Goal: Task Accomplishment & Management: Use online tool/utility

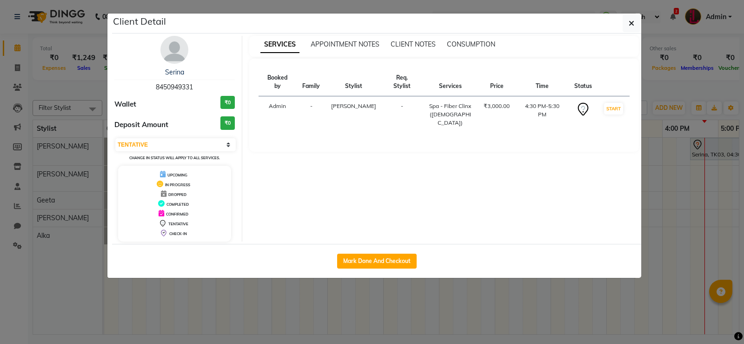
select select "7"
click at [630, 25] on icon "button" at bounding box center [632, 23] width 6 height 7
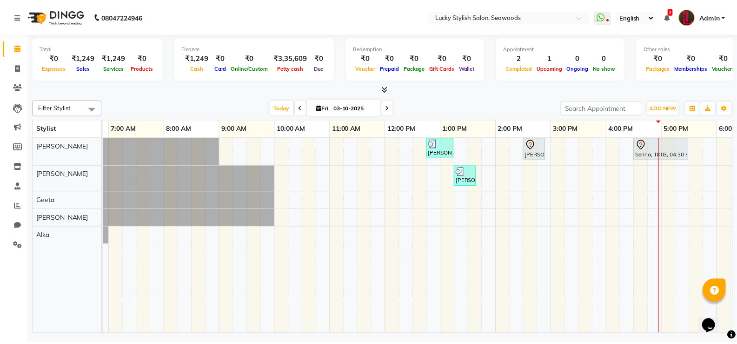
scroll to position [0, 56]
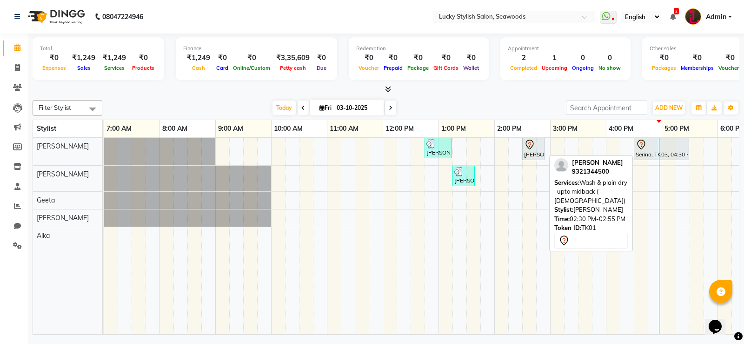
click at [530, 146] on icon at bounding box center [529, 144] width 11 height 11
select select "7"
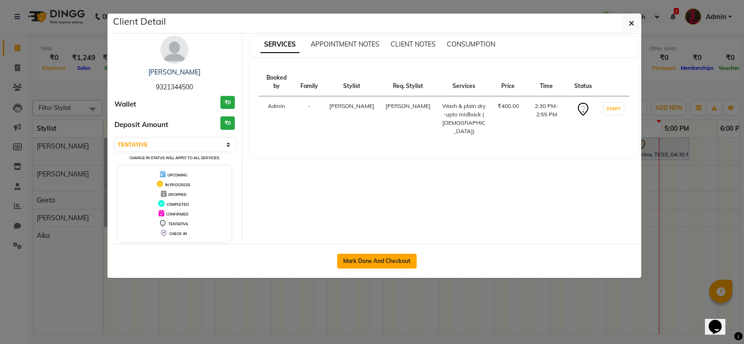
click at [394, 258] on button "Mark Done And Checkout" at bounding box center [377, 260] width 80 height 15
select select "service"
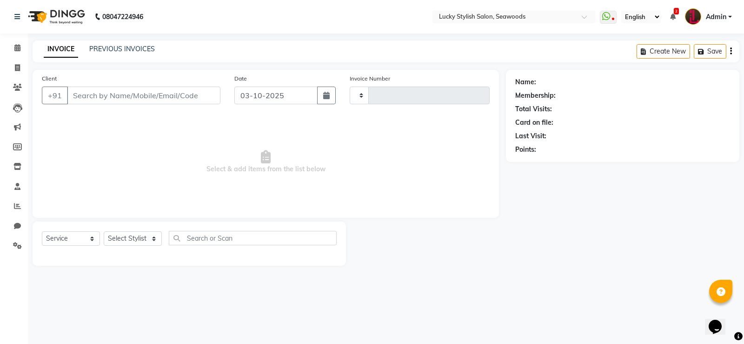
select select "3"
type input "0686"
select select "675"
type input "9321344500"
select select "10014"
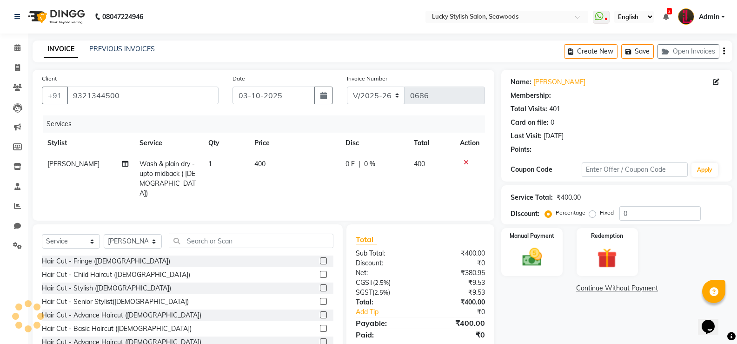
select select "1: Object"
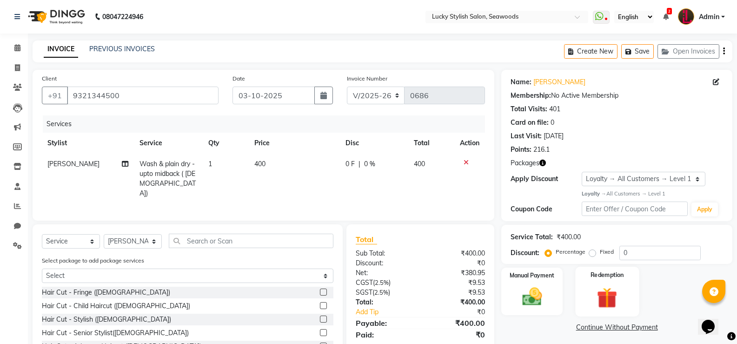
click at [602, 281] on div "Redemption" at bounding box center [607, 291] width 64 height 50
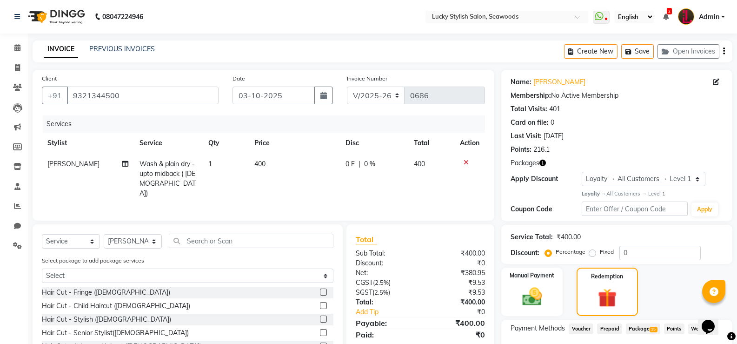
click at [189, 159] on td "Wash & plain dry -upto midback ( [DEMOGRAPHIC_DATA])" at bounding box center [168, 178] width 69 height 50
select select "10014"
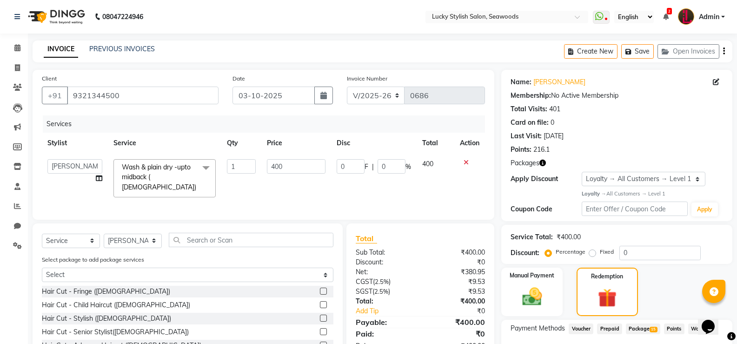
click at [194, 179] on span "Wash & plain dry -upto midback ( [DEMOGRAPHIC_DATA]) x" at bounding box center [160, 177] width 83 height 30
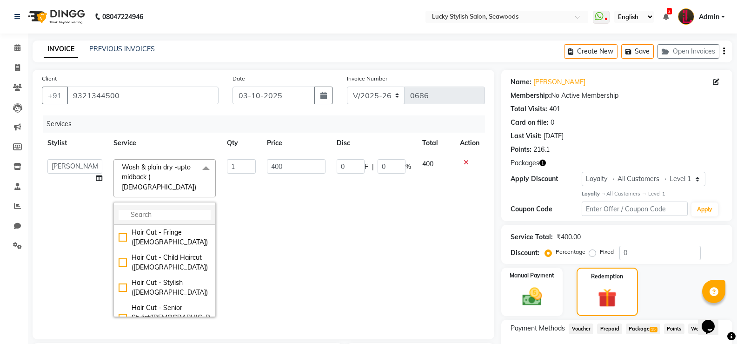
click at [186, 205] on li at bounding box center [164, 215] width 101 height 20
click at [184, 210] on input "multiselect-search" at bounding box center [165, 215] width 92 height 10
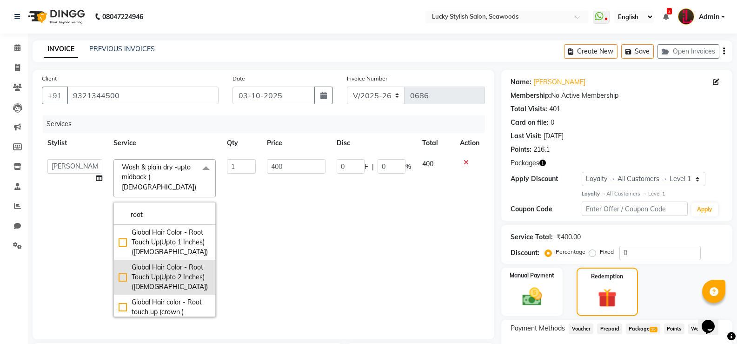
type input "root"
click at [120, 271] on div "Global Hair Color - Root Touch Up(Upto 2 Inches) ([DEMOGRAPHIC_DATA])" at bounding box center [165, 276] width 92 height 29
checkbox input "true"
type input "1800"
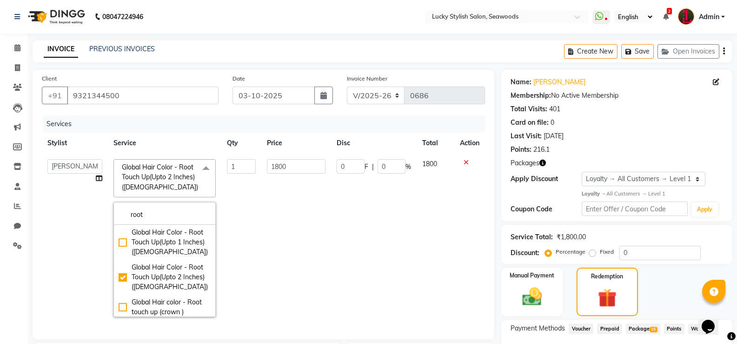
click at [443, 255] on td "1800" at bounding box center [436, 237] width 38 height 169
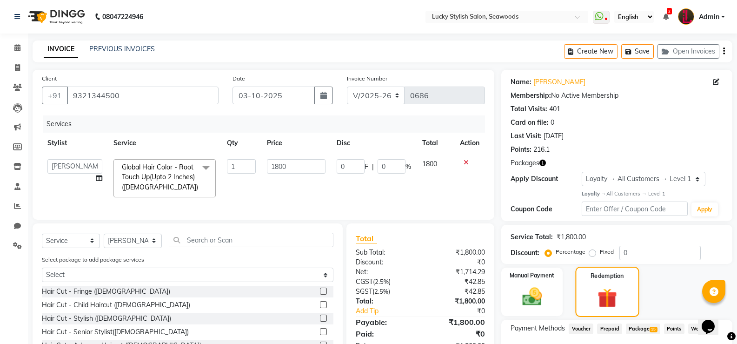
click at [605, 284] on div "Redemption" at bounding box center [607, 291] width 64 height 50
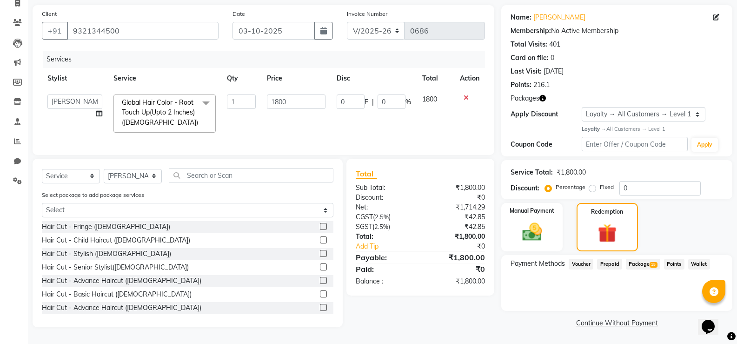
click at [636, 259] on span "Package 15" at bounding box center [643, 264] width 34 height 11
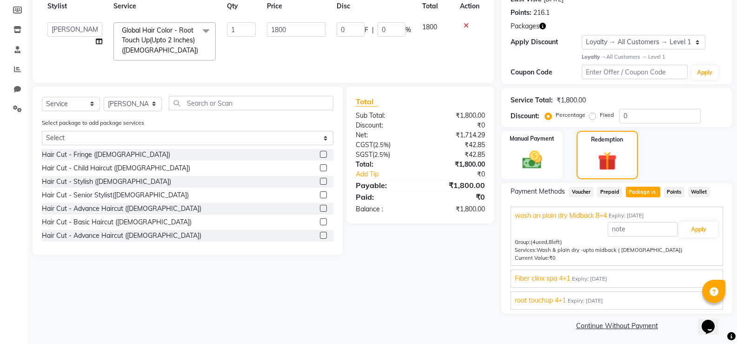
scroll to position [139, 0]
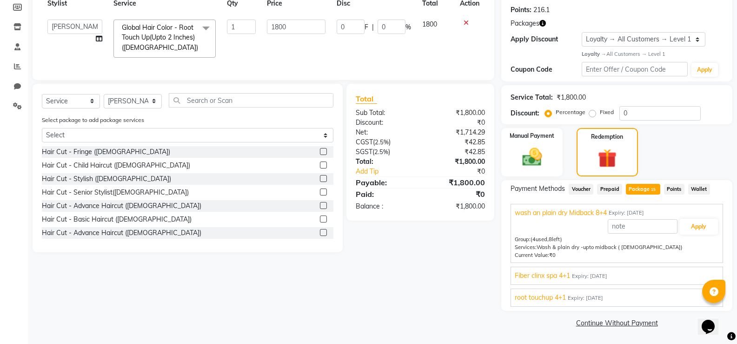
click at [544, 300] on span "root touchup 4+1" at bounding box center [540, 297] width 51 height 10
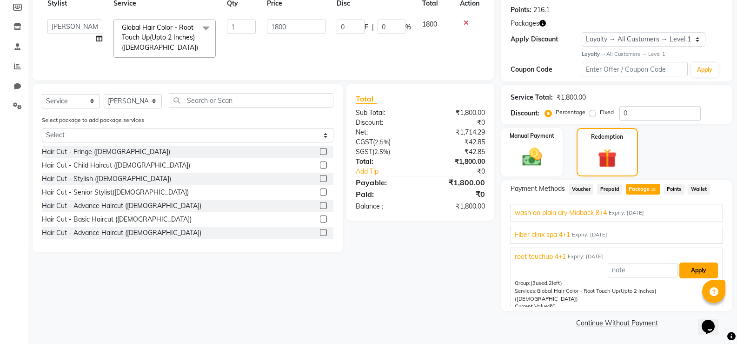
click at [704, 274] on button "Apply" at bounding box center [698, 270] width 39 height 16
type input "360"
type input "20"
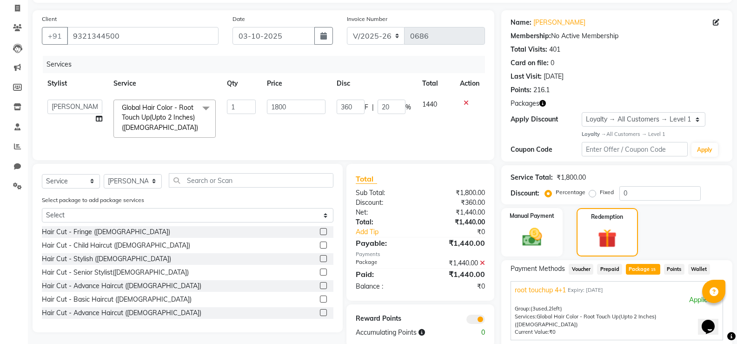
scroll to position [6, 0]
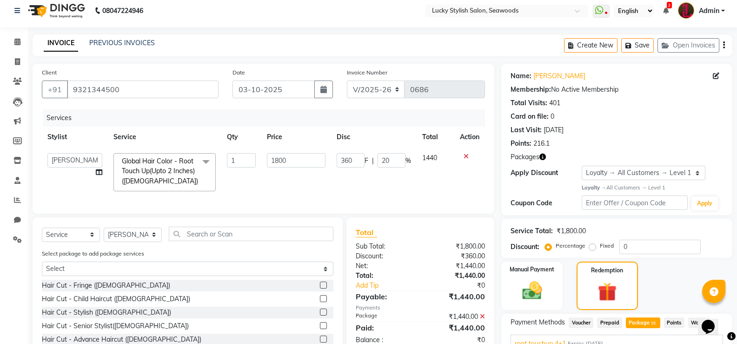
click at [137, 248] on div "Select Service Product Membership Package Voucher Prepaid Gift Card Select Styl…" at bounding box center [188, 237] width 292 height 22
click at [134, 242] on select "Select Stylist Alka [PERSON_NAME] Geeta [PERSON_NAME]" at bounding box center [133, 234] width 58 height 14
select select "87853"
click at [104, 234] on select "Select Stylist Alka [PERSON_NAME] Geeta [PERSON_NAME]" at bounding box center [133, 234] width 58 height 14
click at [224, 236] on input "text" at bounding box center [251, 233] width 165 height 14
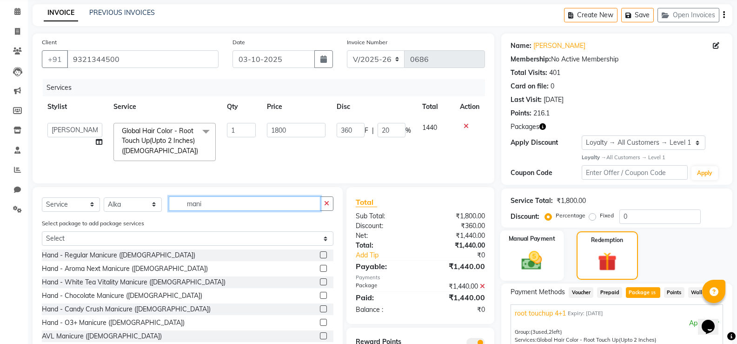
scroll to position [53, 0]
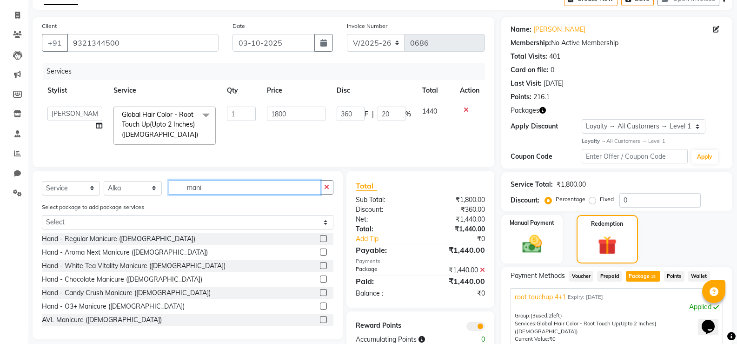
type input "mani"
click at [320, 296] on label at bounding box center [323, 292] width 7 height 7
click at [320, 296] on input "checkbox" at bounding box center [323, 293] width 6 height 6
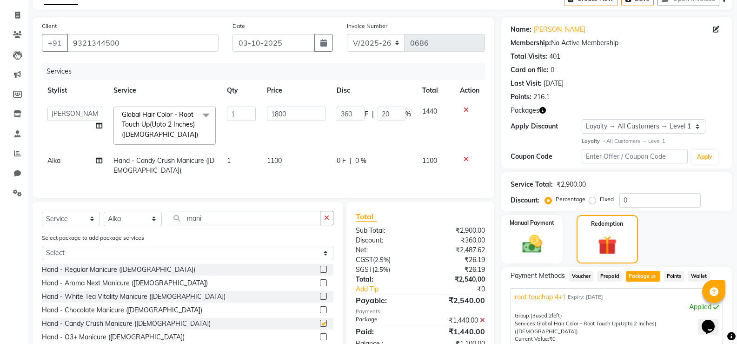
checkbox input "false"
click at [298, 159] on td "1100" at bounding box center [295, 165] width 69 height 31
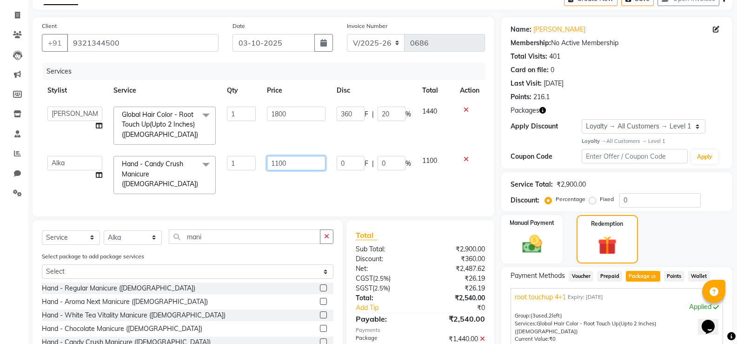
click at [293, 162] on input "1100" at bounding box center [296, 163] width 58 height 14
type input "0"
type input "1000"
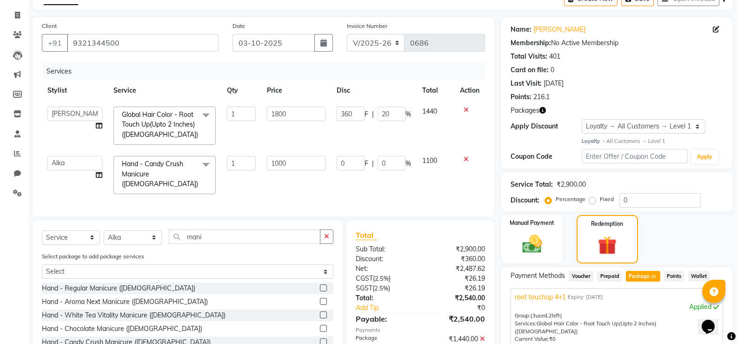
click at [313, 182] on div "Services Stylist Service Qty Price Disc Total Action Alka [PERSON_NAME] Geeta […" at bounding box center [263, 135] width 443 height 144
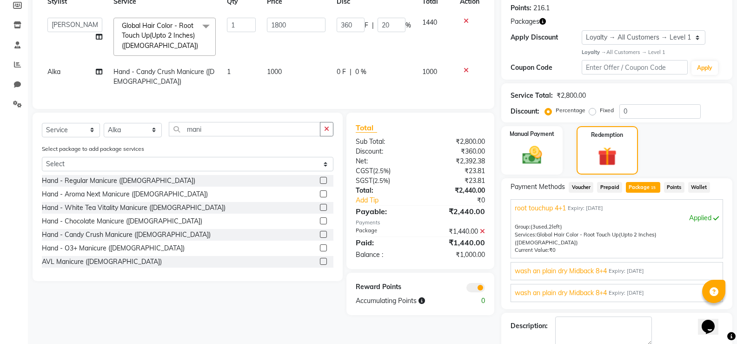
scroll to position [146, 0]
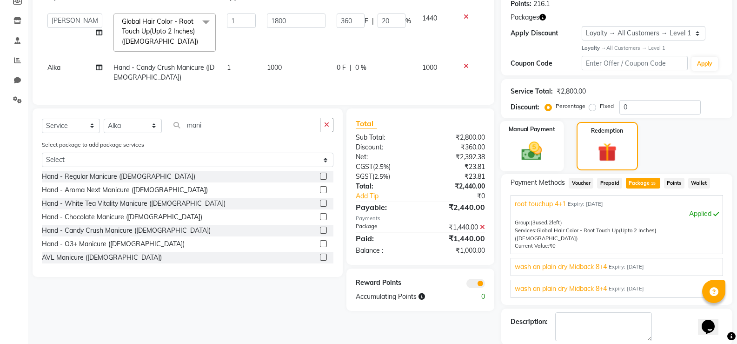
click at [546, 146] on img at bounding box center [531, 151] width 33 height 24
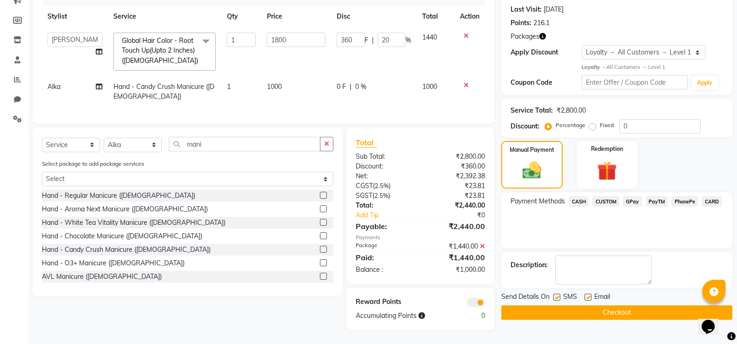
scroll to position [133, 0]
click at [579, 196] on span "CASH" at bounding box center [579, 201] width 20 height 11
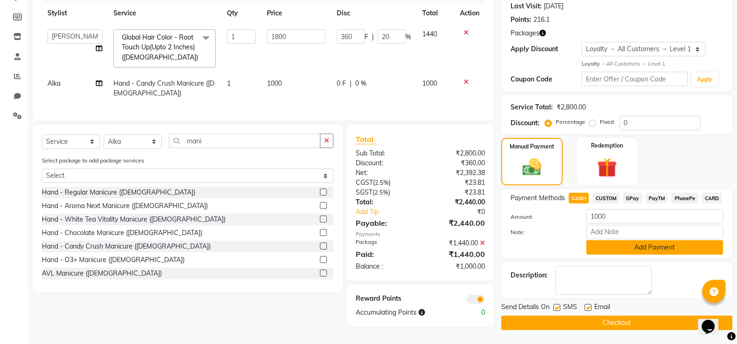
click at [618, 240] on button "Add Payment" at bounding box center [654, 247] width 137 height 14
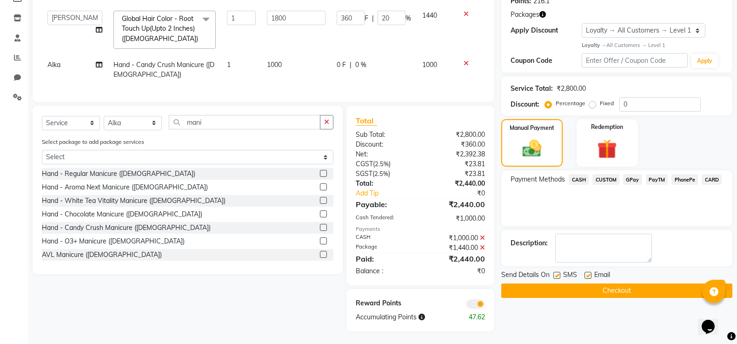
scroll to position [157, 0]
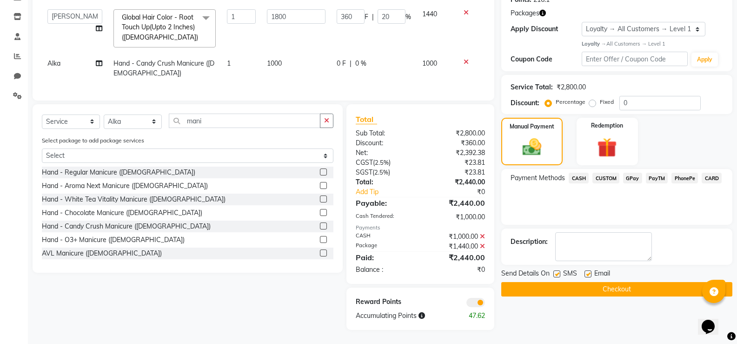
click at [610, 284] on button "Checkout" at bounding box center [616, 289] width 231 height 14
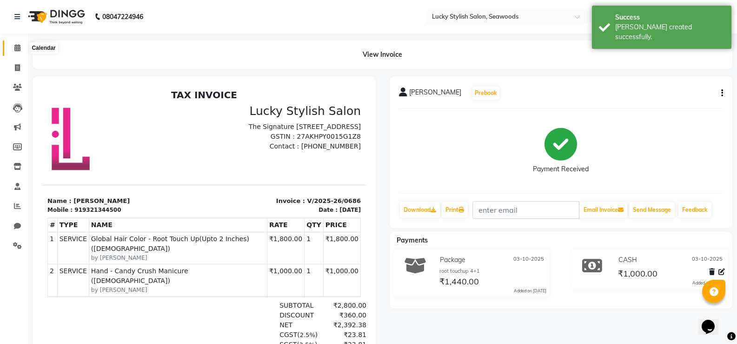
click at [16, 50] on icon at bounding box center [17, 47] width 6 height 7
